Goal: Task Accomplishment & Management: Use online tool/utility

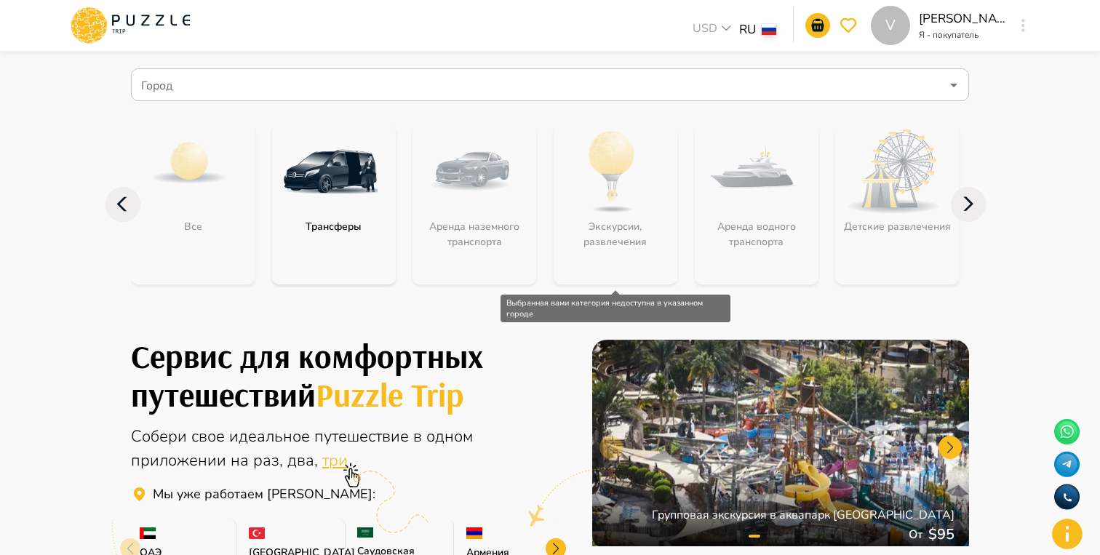
scroll to position [97, 0]
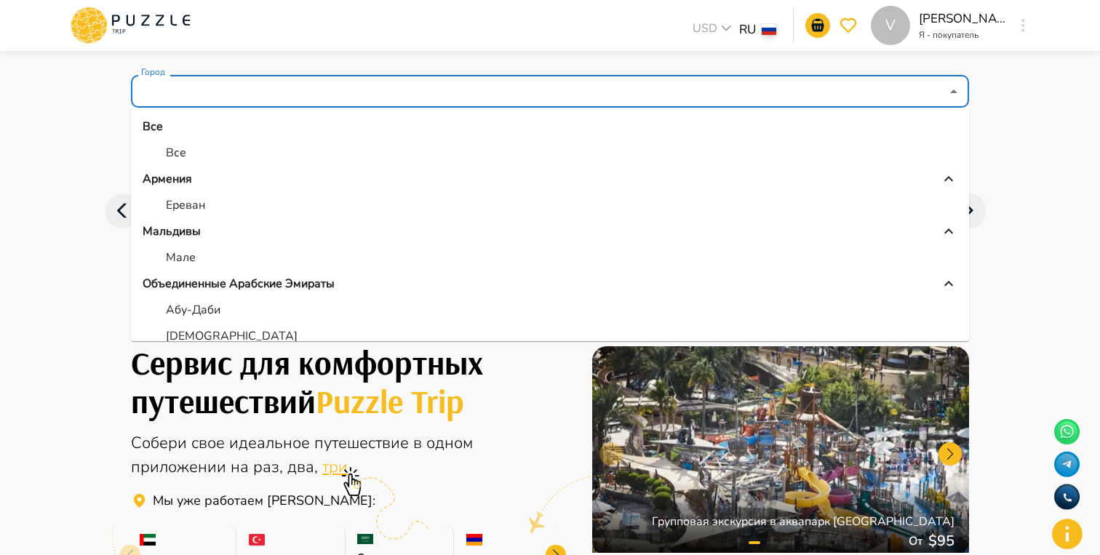
click at [297, 88] on input "Город" at bounding box center [539, 92] width 803 height 28
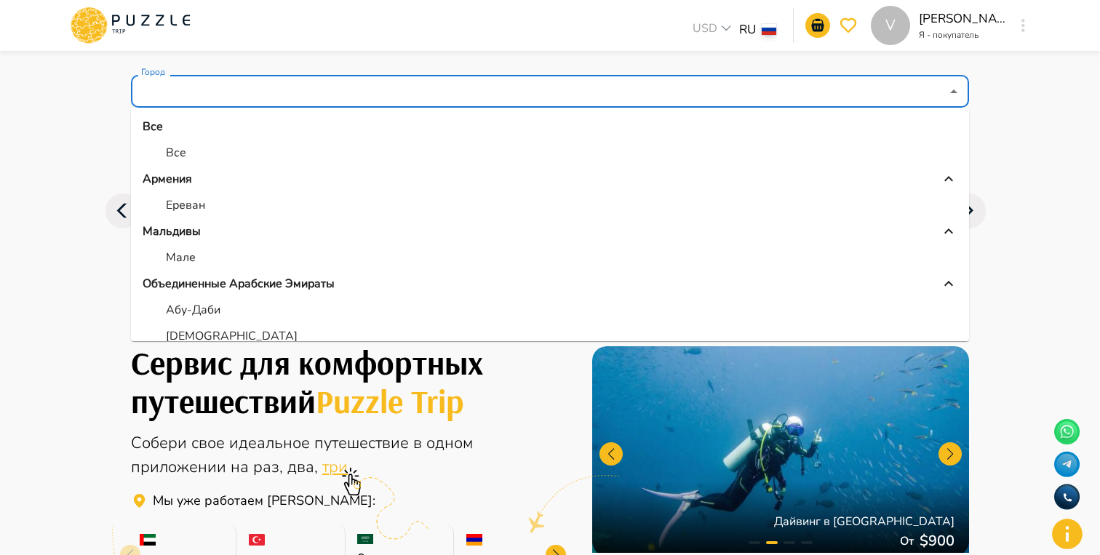
click at [227, 194] on li "Ереван" at bounding box center [550, 205] width 838 height 26
type input "******"
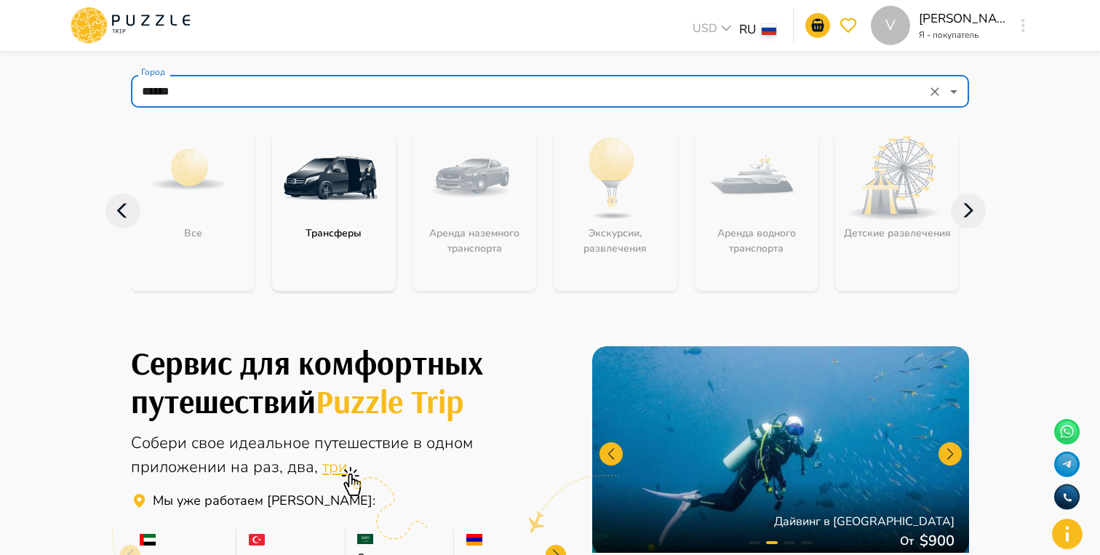
click at [311, 227] on p "Трансферы" at bounding box center [333, 233] width 71 height 15
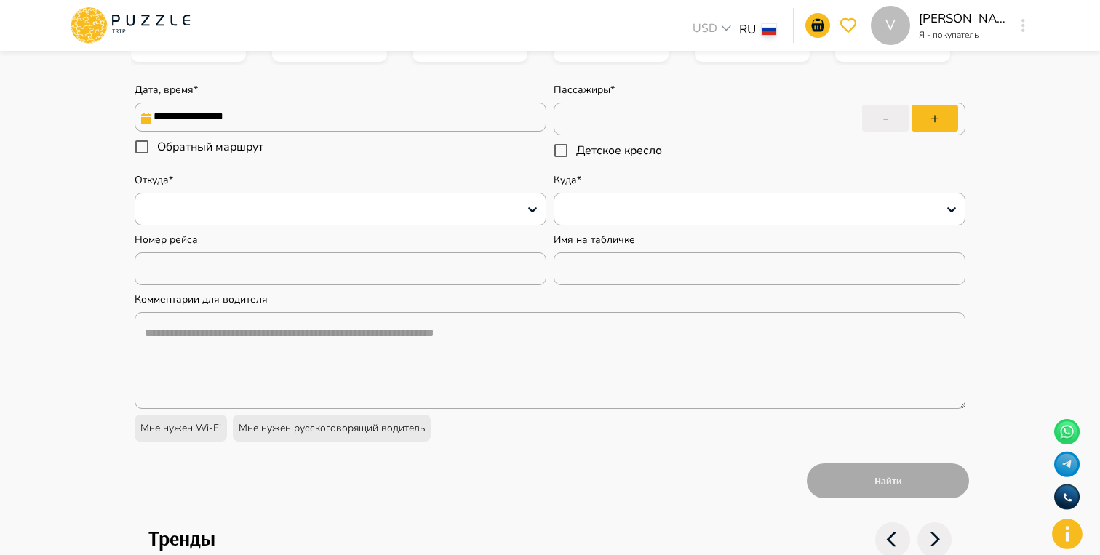
type textarea "*"
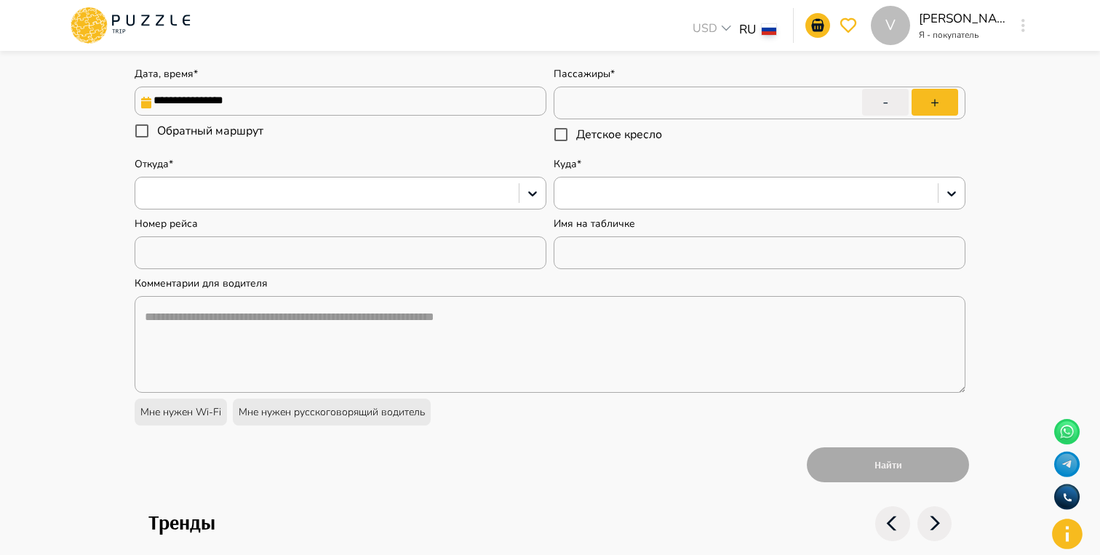
scroll to position [344, 0]
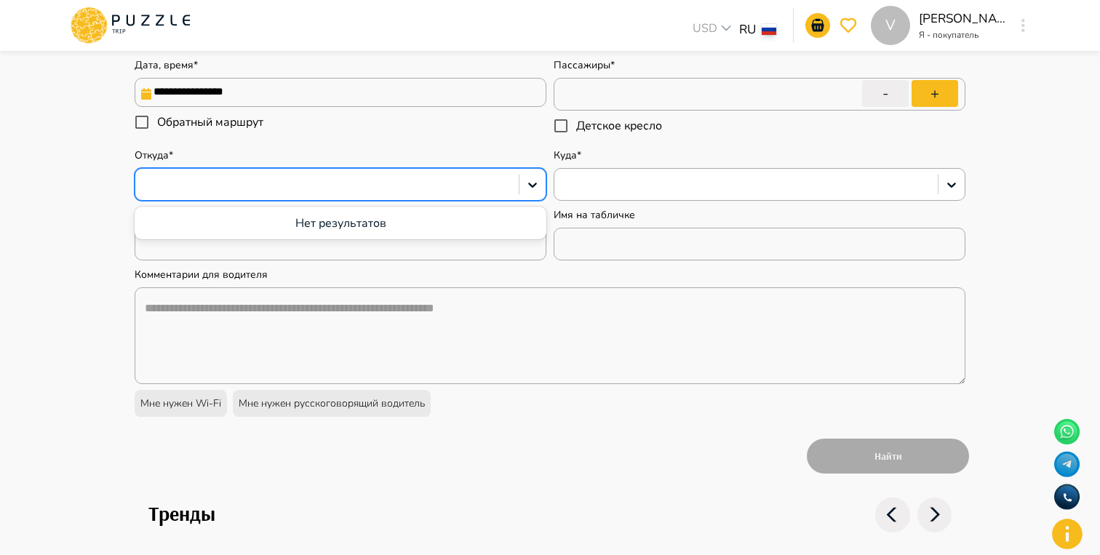
click at [296, 187] on div at bounding box center [327, 184] width 369 height 19
type input "*****"
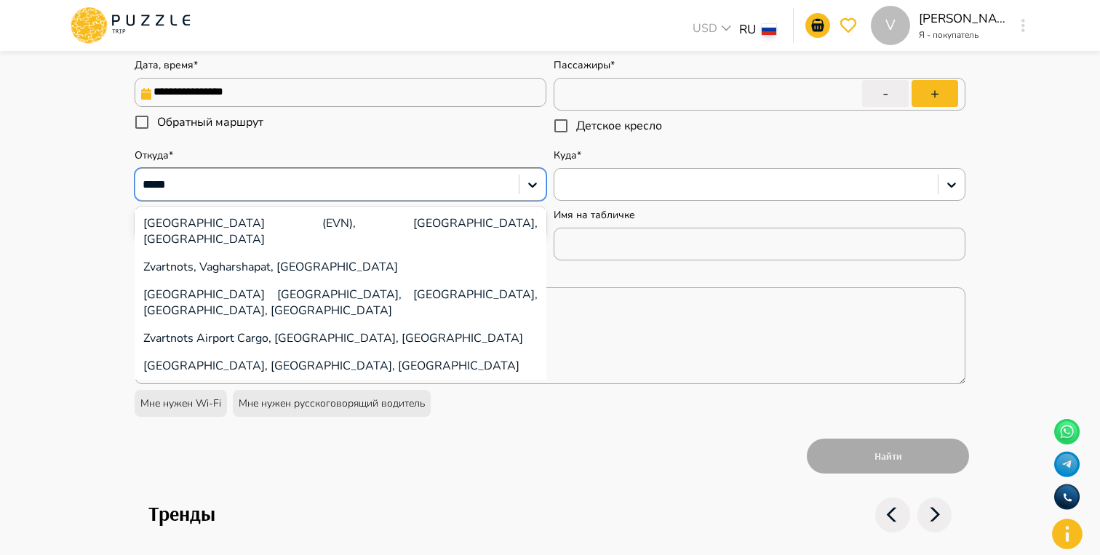
click at [309, 214] on div "[GEOGRAPHIC_DATA] (EVN), [GEOGRAPHIC_DATA], [GEOGRAPHIC_DATA]" at bounding box center [341, 232] width 412 height 44
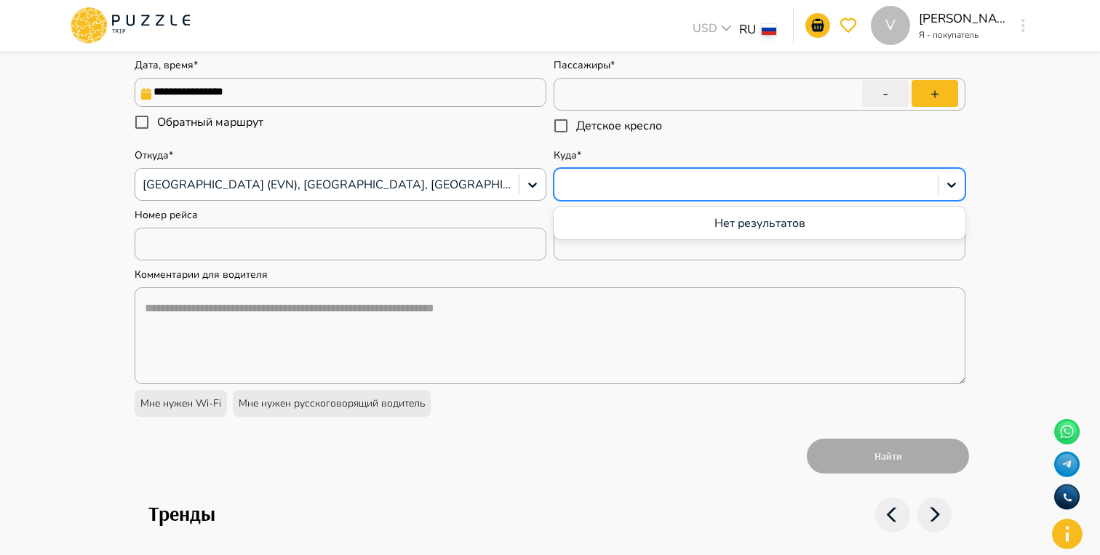
click at [583, 198] on div at bounding box center [760, 184] width 412 height 33
type textarea "*"
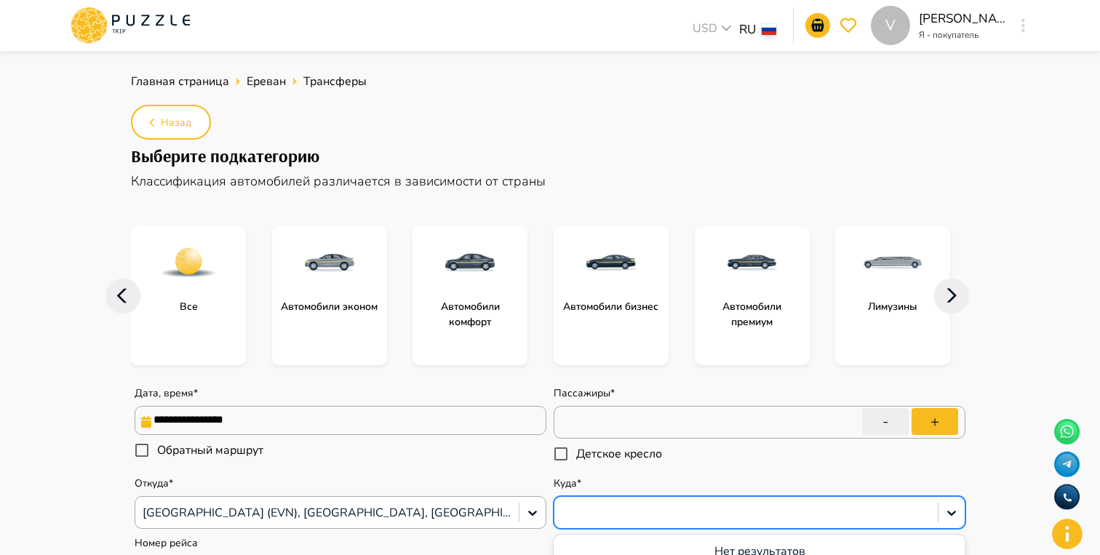
scroll to position [19, 0]
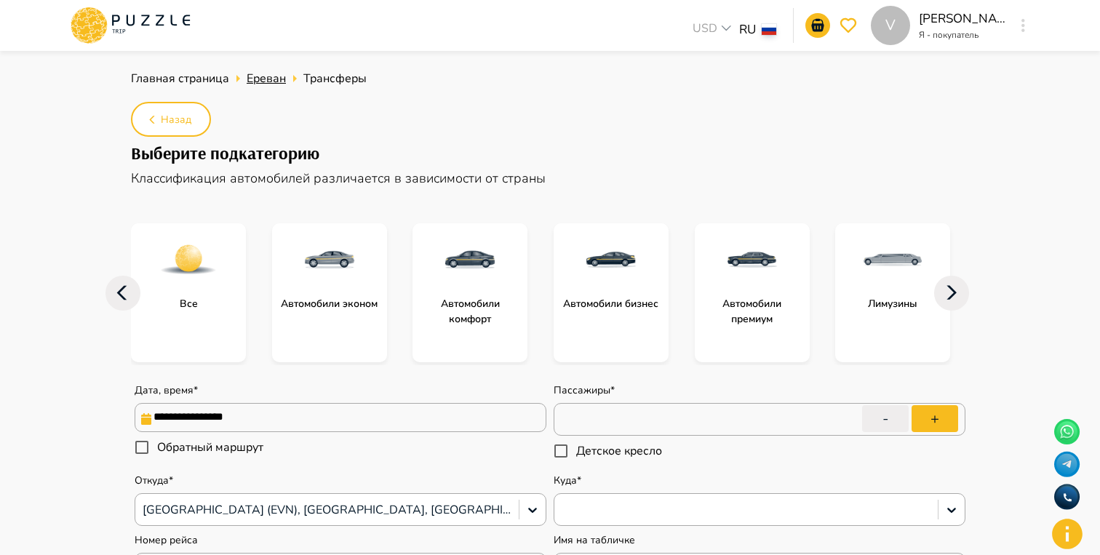
click at [258, 79] on span "Ереван" at bounding box center [266, 79] width 39 height 16
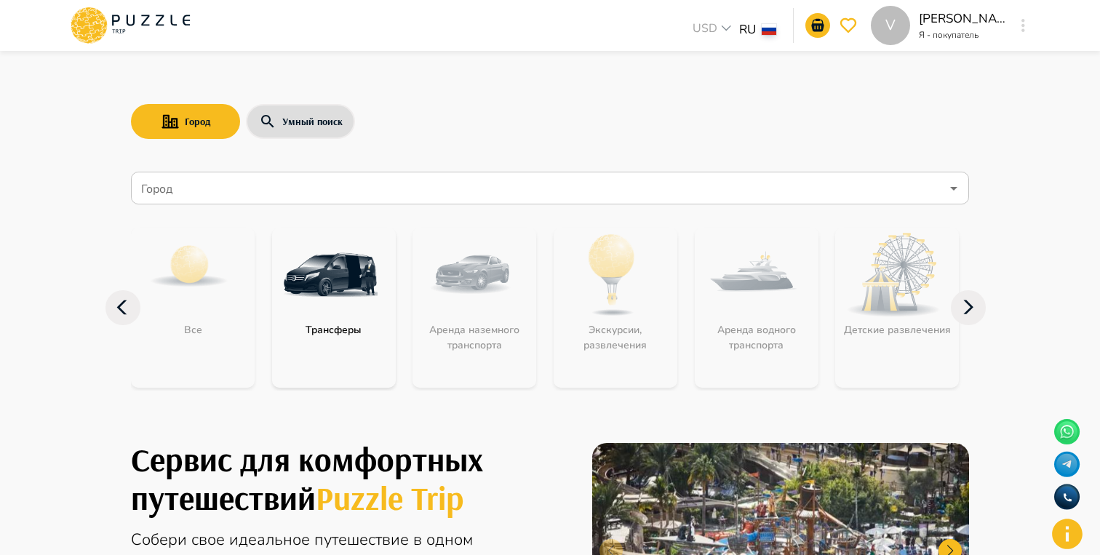
click at [328, 196] on input "Город" at bounding box center [539, 189] width 803 height 28
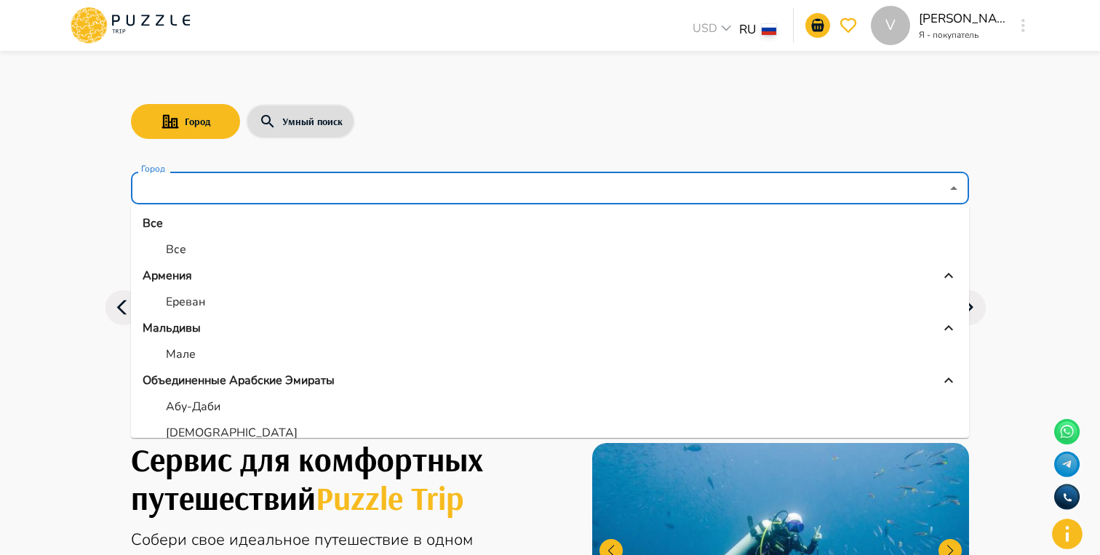
click at [303, 251] on li "Все" at bounding box center [550, 249] width 838 height 26
type input "***"
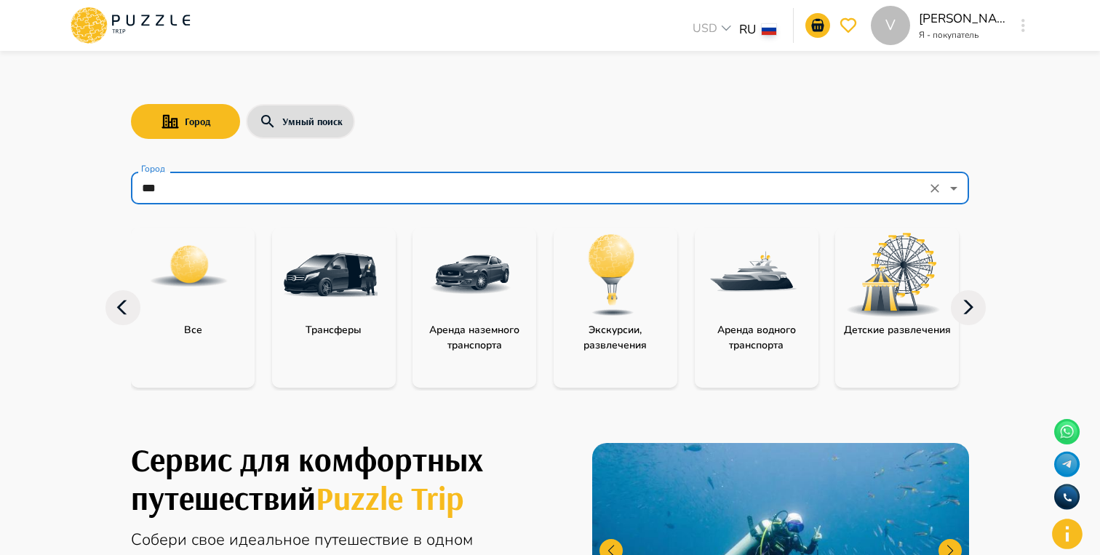
click at [458, 322] on p "Аренда наземного транспорта" at bounding box center [475, 337] width 124 height 31
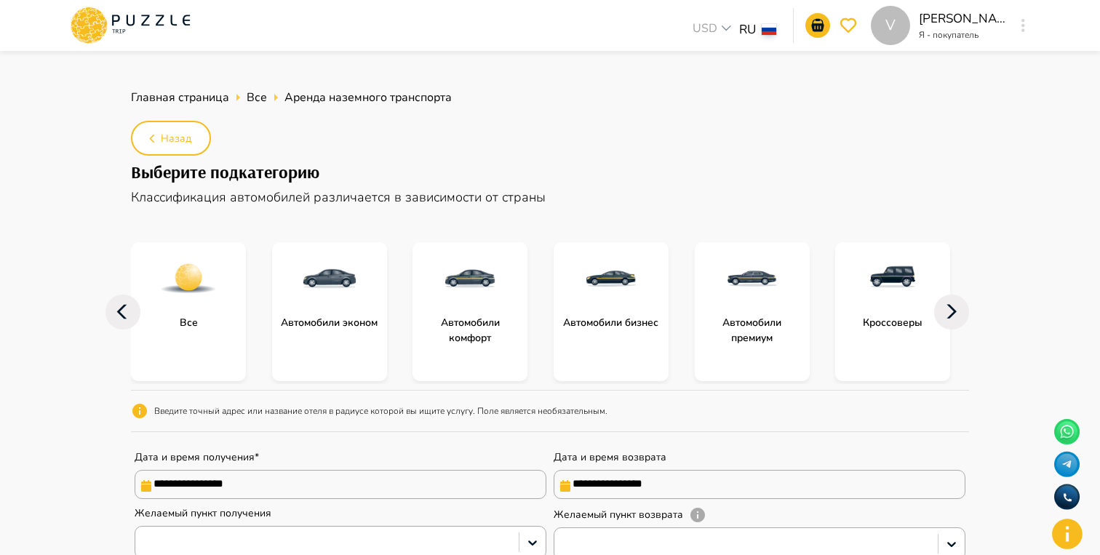
click at [386, 312] on div at bounding box center [329, 278] width 115 height 73
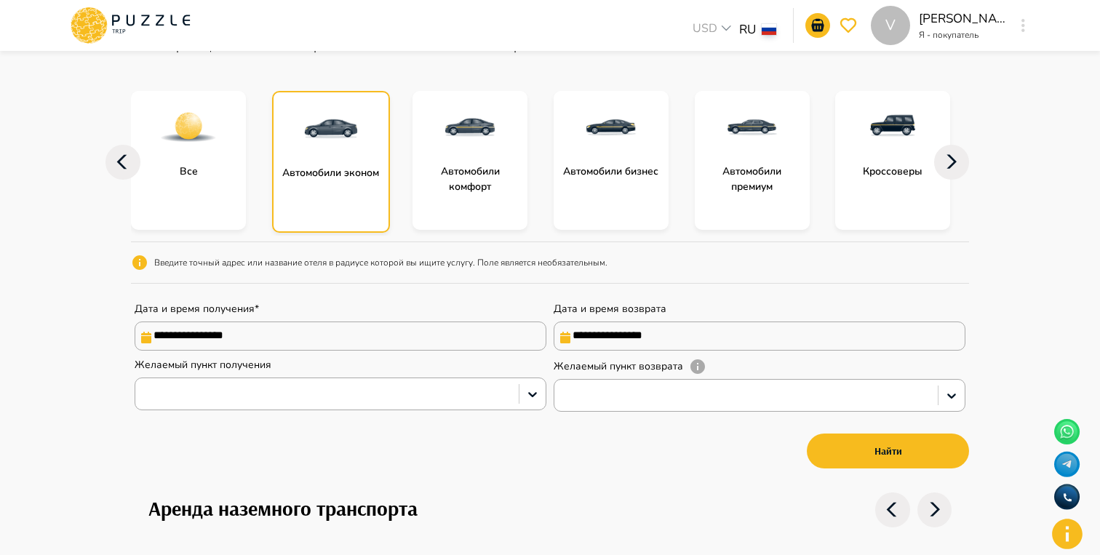
scroll to position [158, 0]
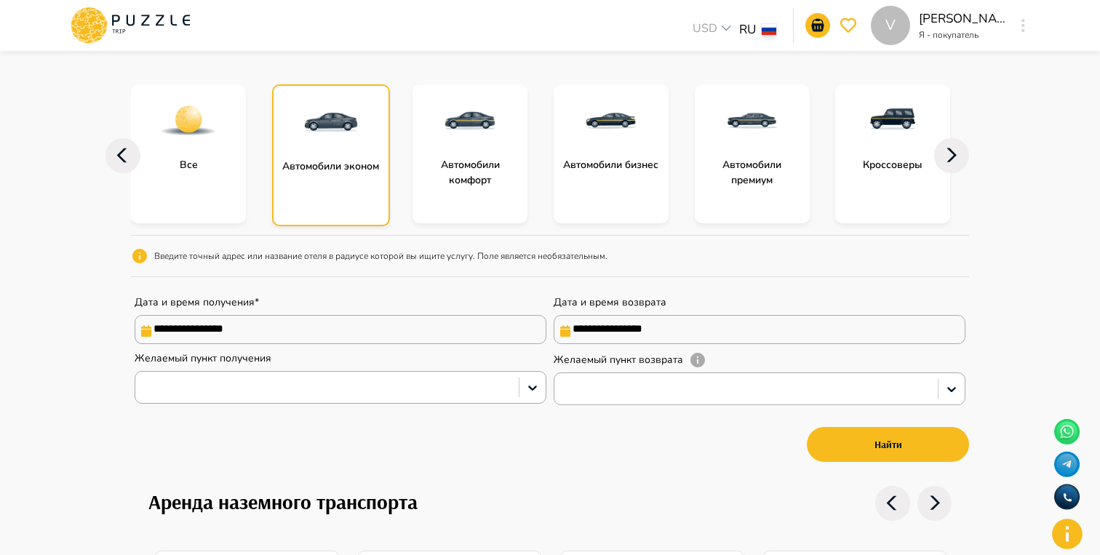
click at [396, 426] on div "**********" at bounding box center [550, 266] width 838 height 399
click at [375, 404] on div at bounding box center [341, 387] width 412 height 33
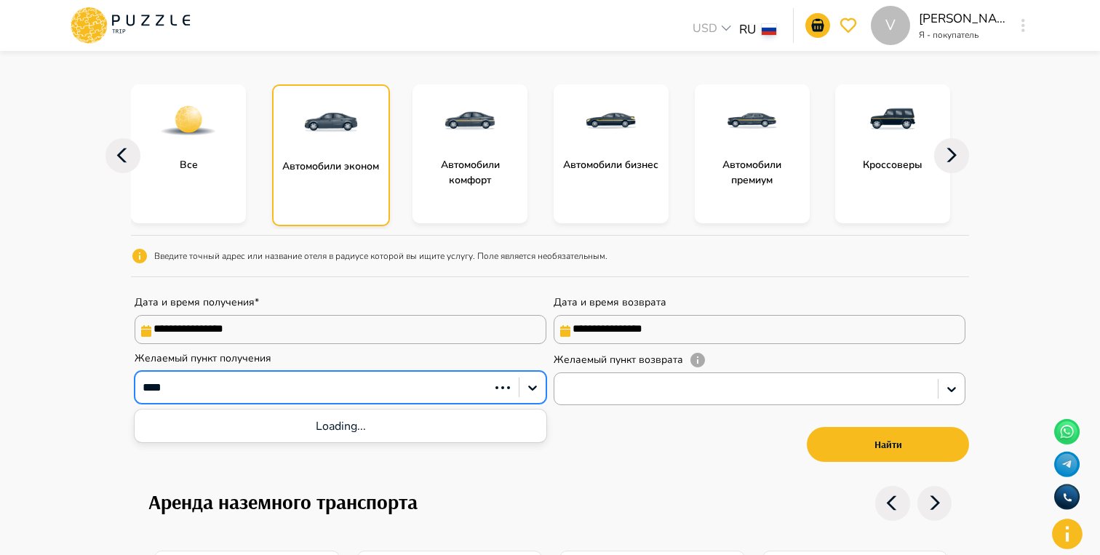
type input "*****"
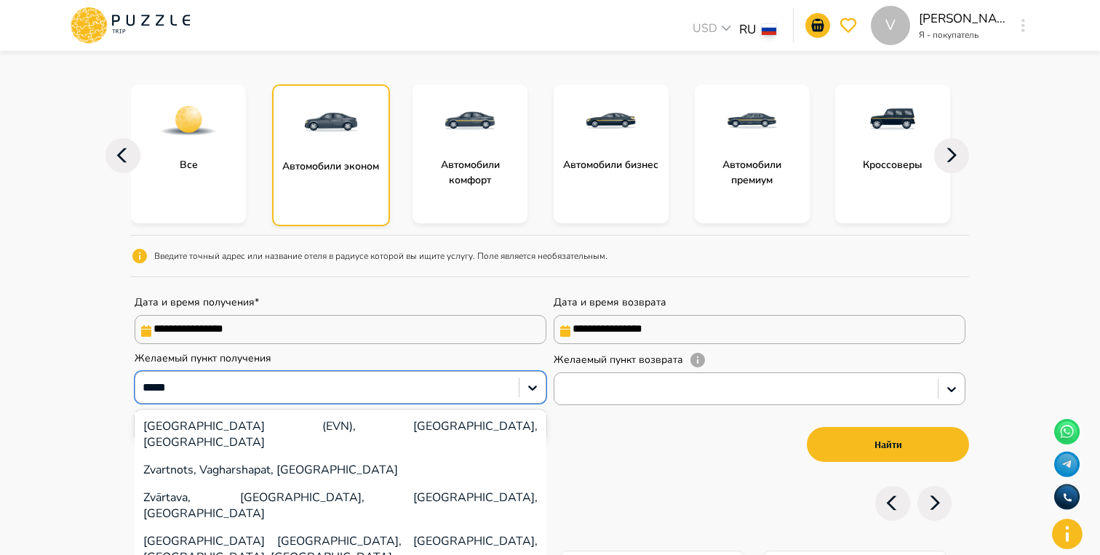
click at [325, 433] on div "[GEOGRAPHIC_DATA] (EVN), [GEOGRAPHIC_DATA], [GEOGRAPHIC_DATA]" at bounding box center [341, 435] width 412 height 44
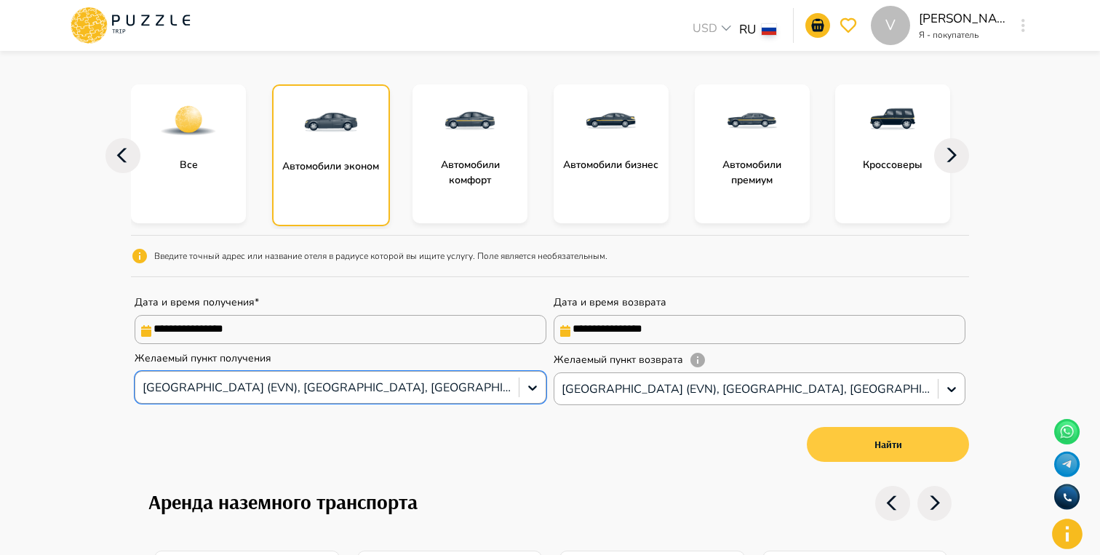
click at [875, 462] on button "Найти" at bounding box center [888, 444] width 162 height 35
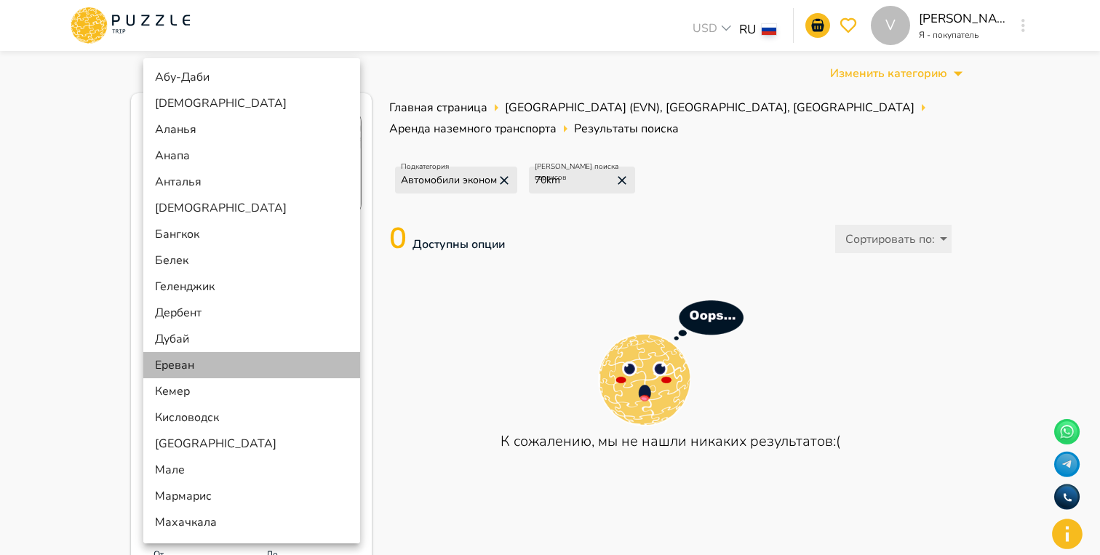
click at [221, 369] on li "Ереван" at bounding box center [251, 365] width 217 height 26
type input "******"
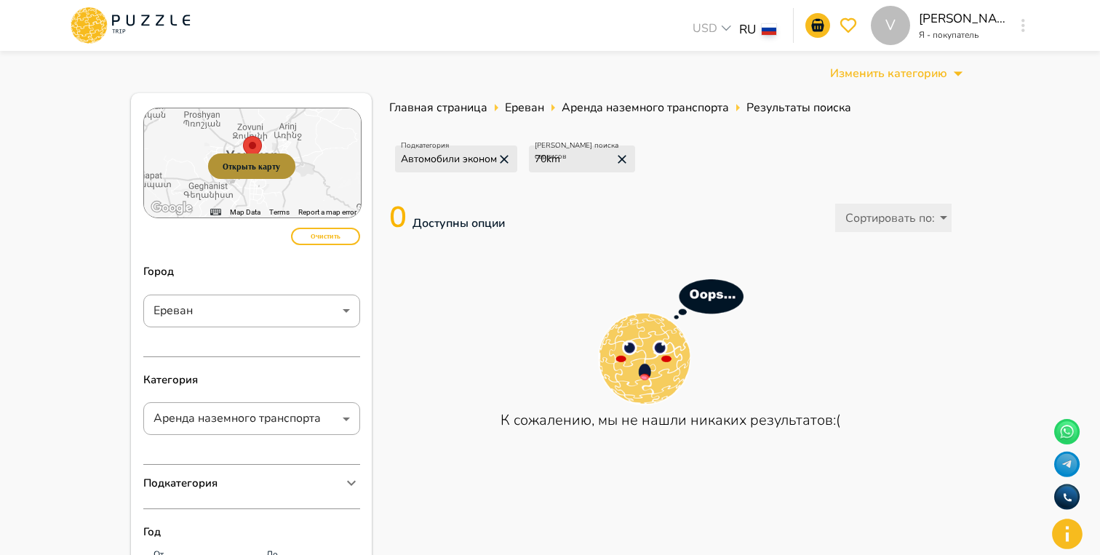
click at [261, 165] on button "Открыть карту" at bounding box center [251, 166] width 87 height 25
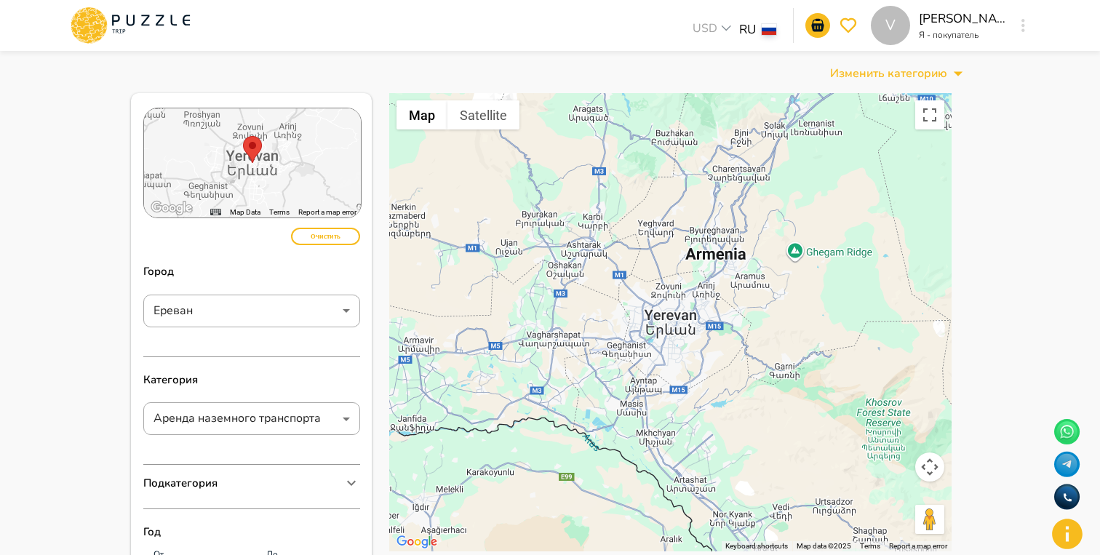
click at [142, 23] on icon at bounding box center [145, 20] width 8 height 11
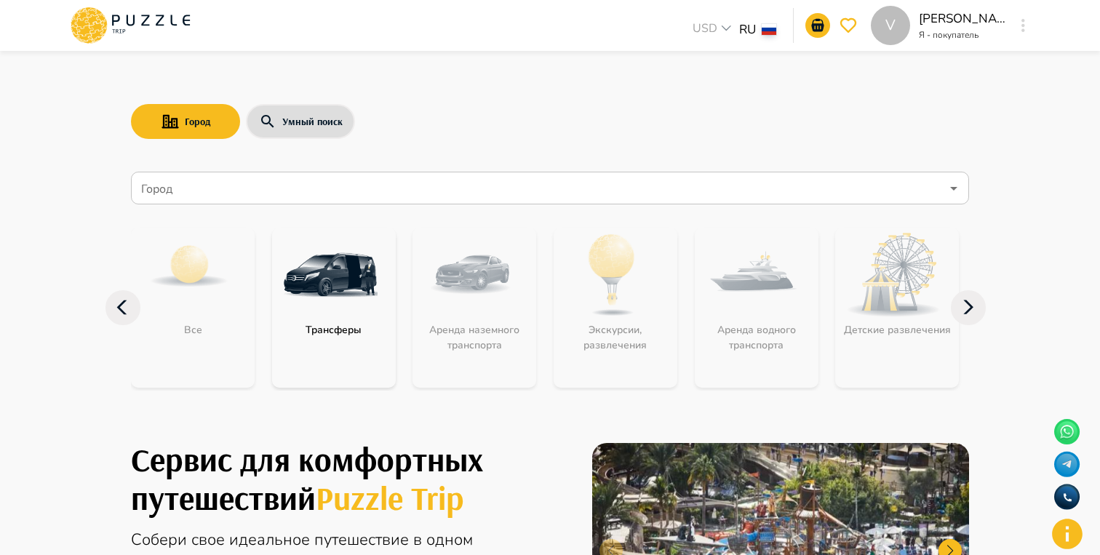
click at [302, 190] on input "Город" at bounding box center [539, 189] width 803 height 28
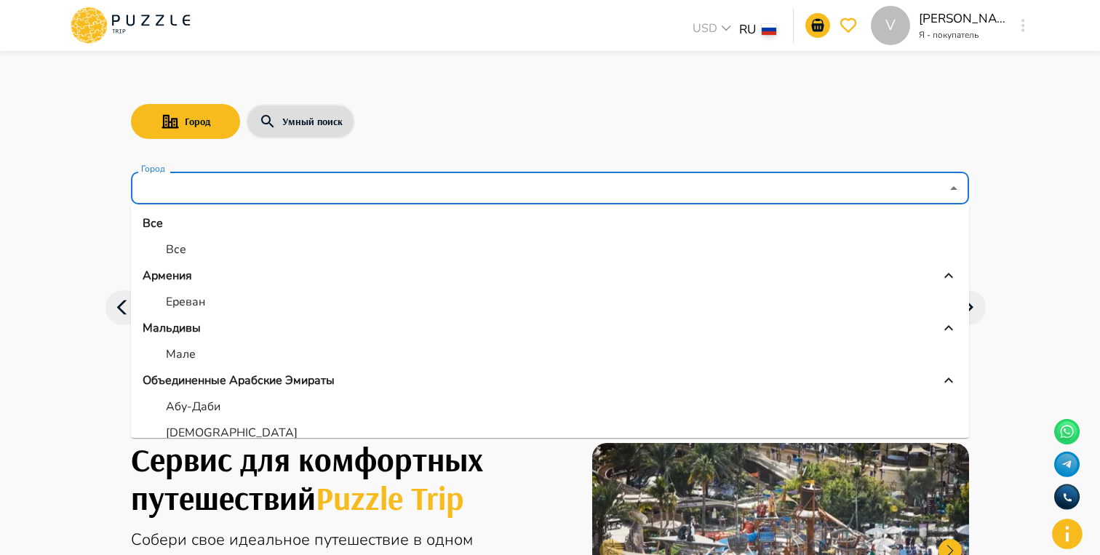
click at [194, 258] on li "Все" at bounding box center [550, 249] width 838 height 26
type input "***"
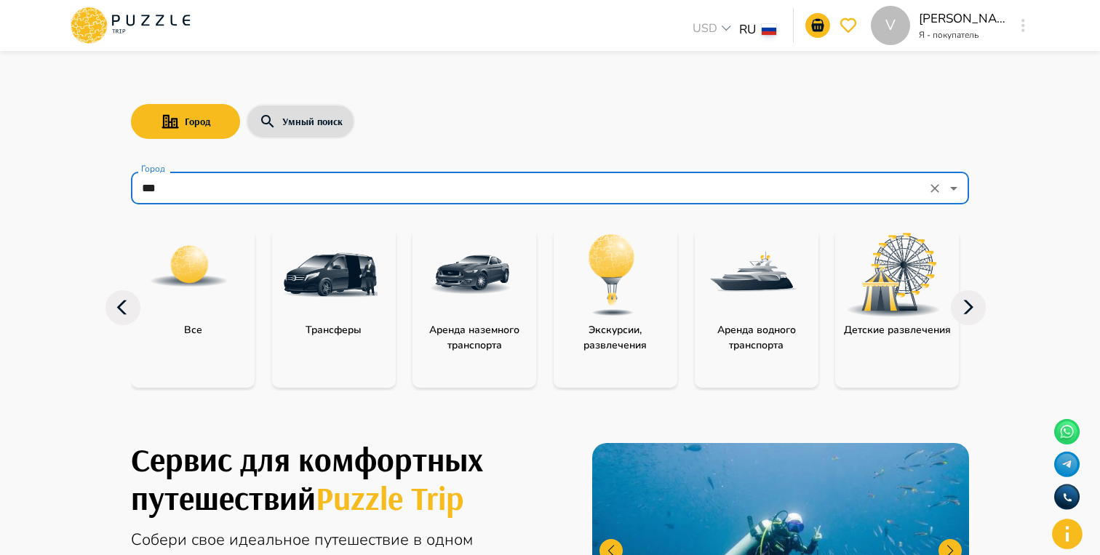
click at [369, 338] on div "Трансферы" at bounding box center [334, 308] width 124 height 160
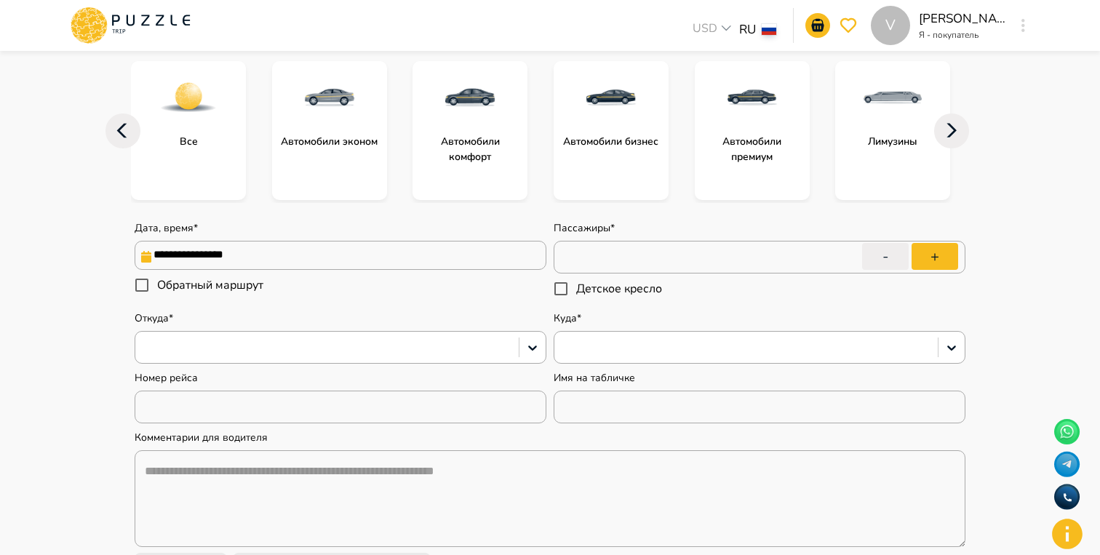
scroll to position [183, 0]
type textarea "*"
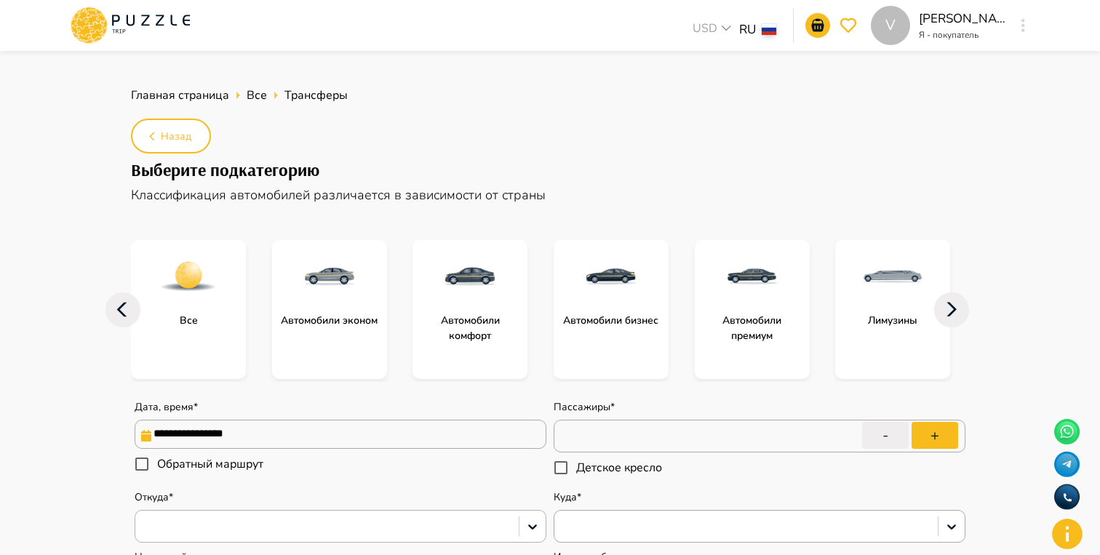
scroll to position [10, 0]
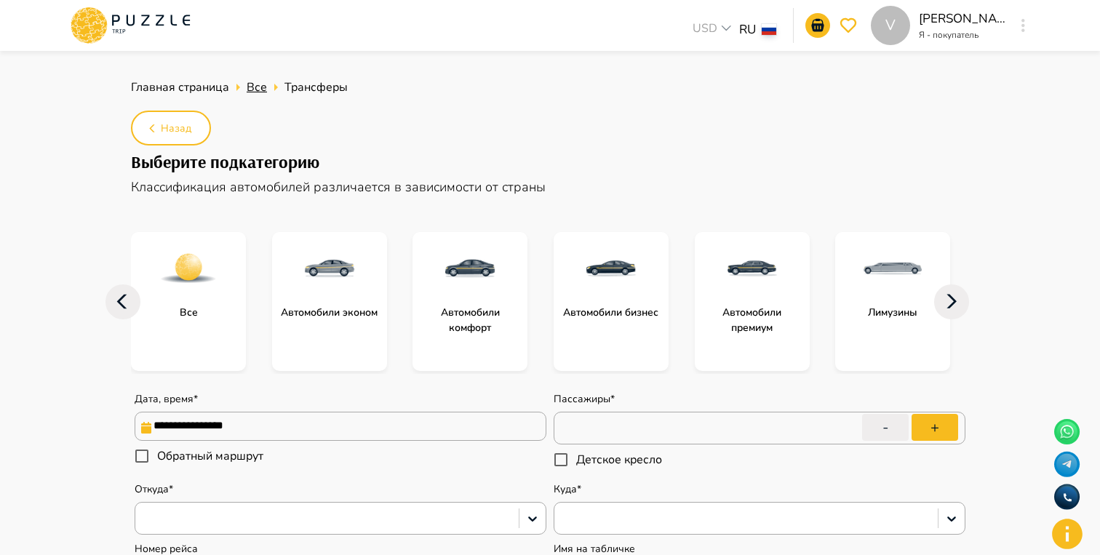
click at [263, 92] on span "Все" at bounding box center [257, 87] width 20 height 16
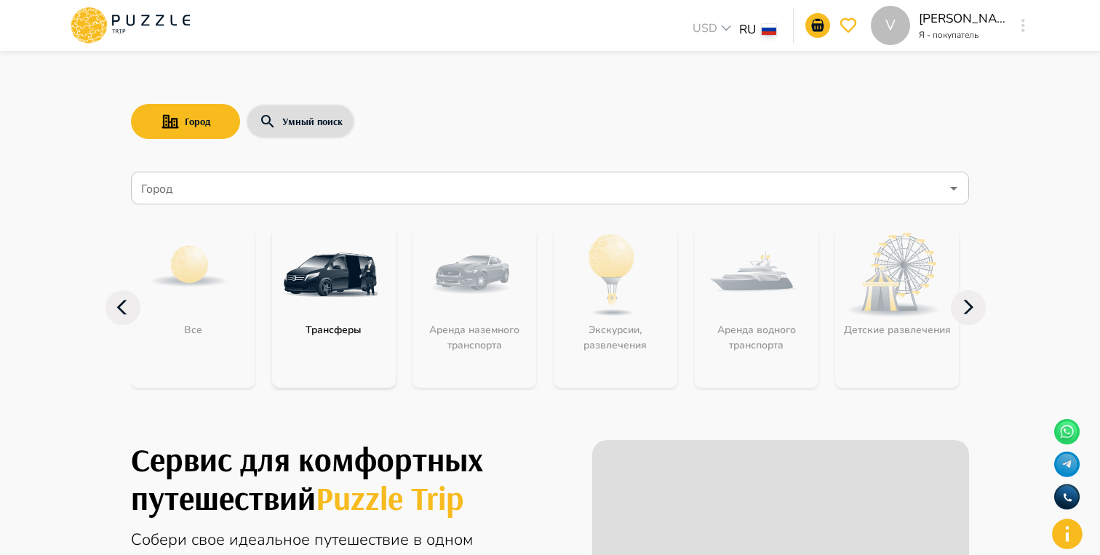
click at [244, 194] on input "Город" at bounding box center [539, 189] width 803 height 28
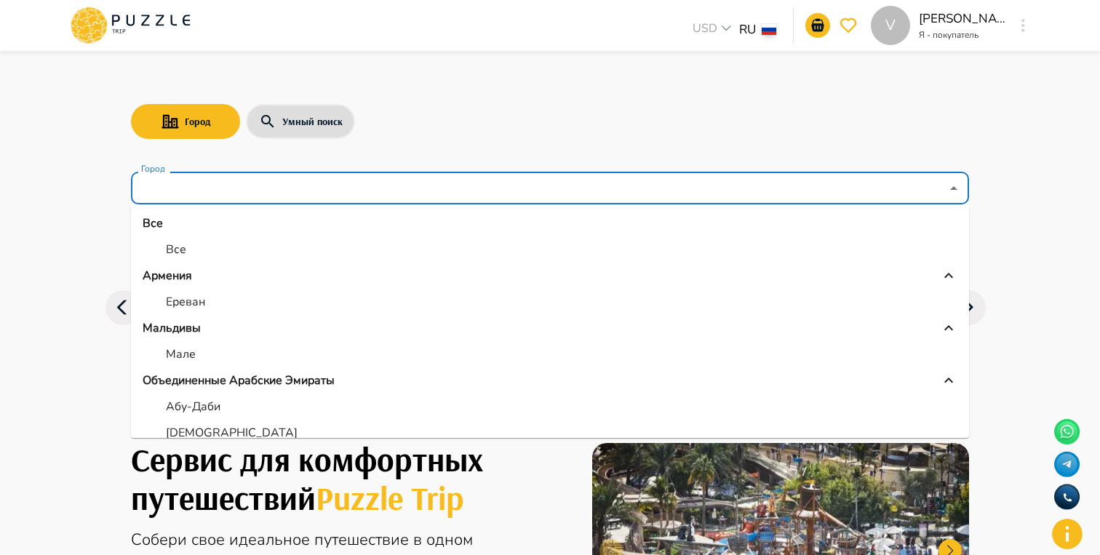
click at [225, 300] on li "Ереван" at bounding box center [550, 302] width 838 height 26
type input "******"
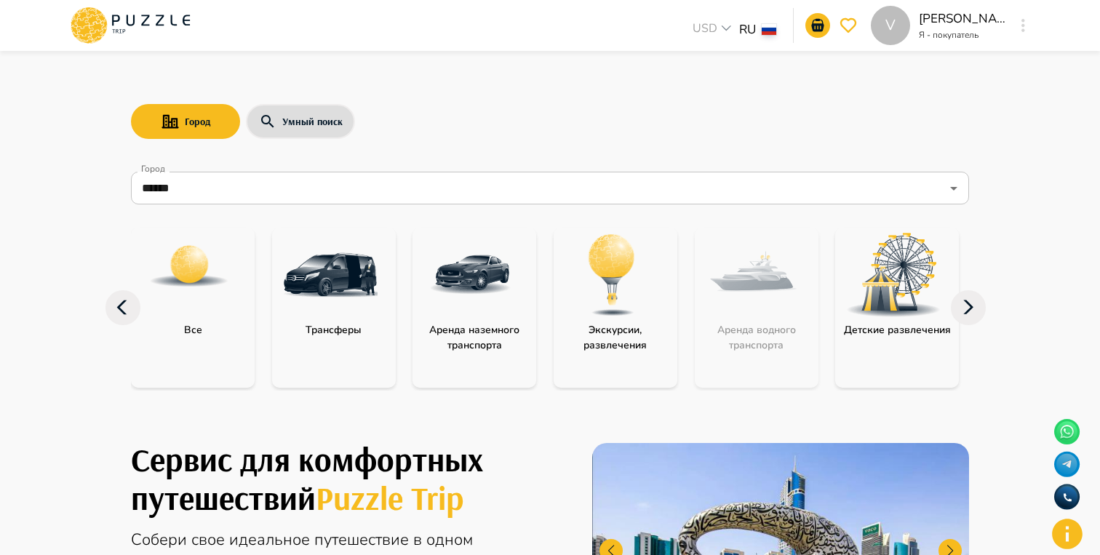
click at [515, 325] on p "Аренда наземного транспорта" at bounding box center [475, 337] width 124 height 31
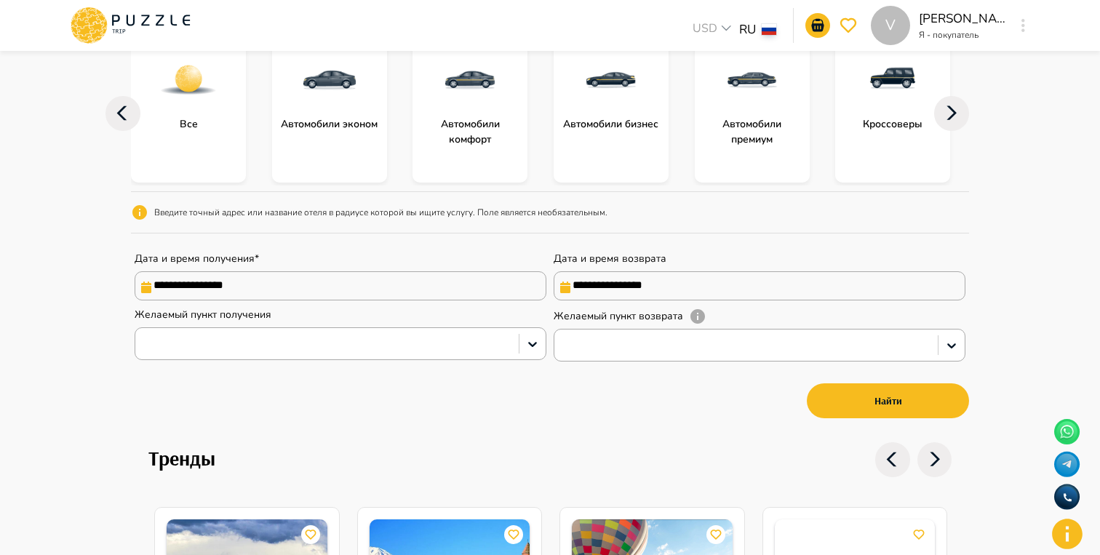
scroll to position [200, 0]
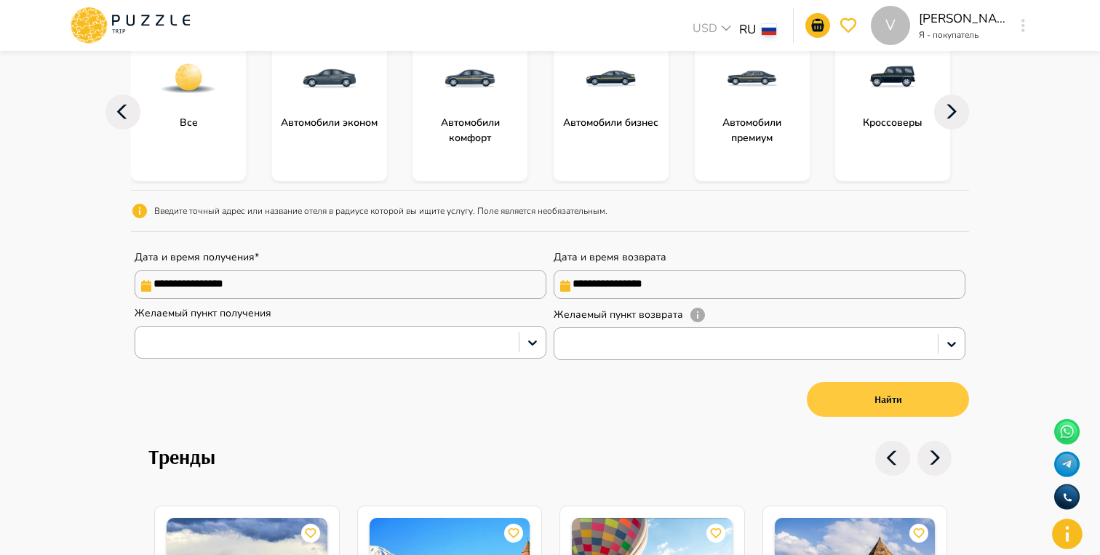
click at [895, 404] on button "Найти" at bounding box center [888, 399] width 162 height 35
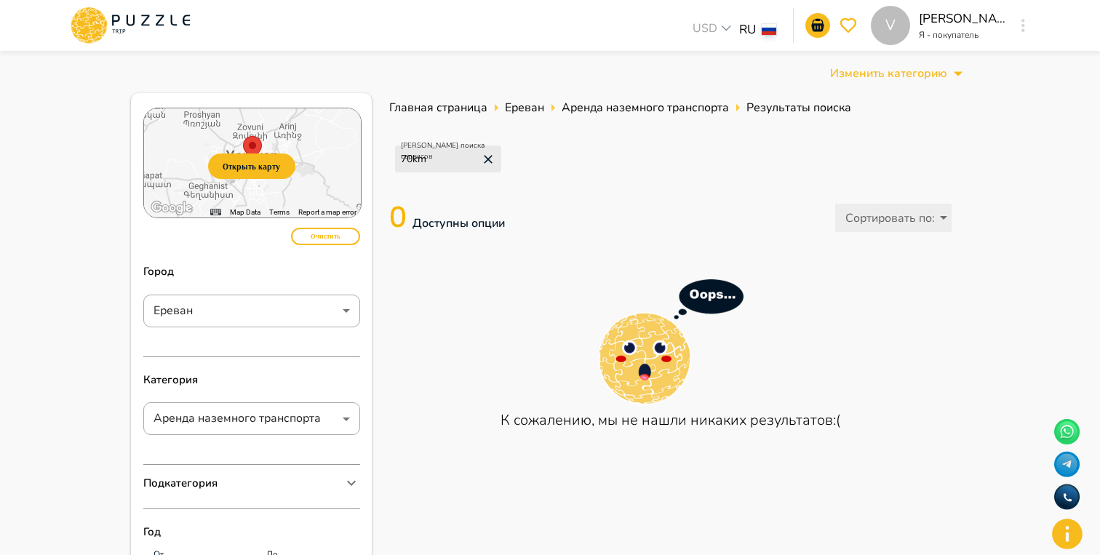
click at [630, 67] on div "Изменить категорию" at bounding box center [550, 74] width 838 height 22
